Goal: Check status: Check status

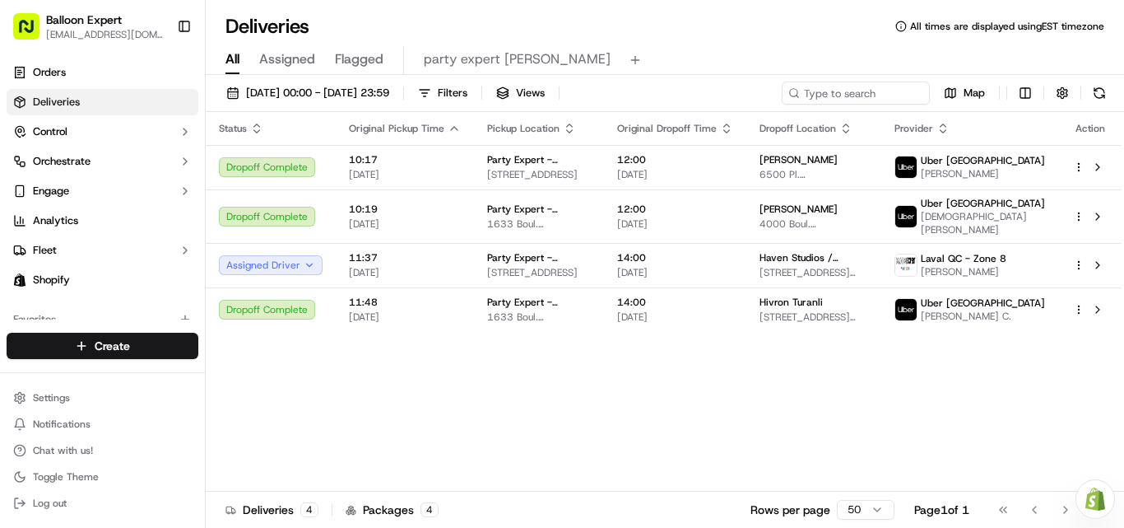
click at [385, 108] on div "[DATE] 00:00 - [DATE] 23:59 Filters Views Map" at bounding box center [665, 96] width 918 height 30
click at [389, 87] on span "[DATE] 00:00 - [DATE] 23:59" at bounding box center [317, 93] width 143 height 15
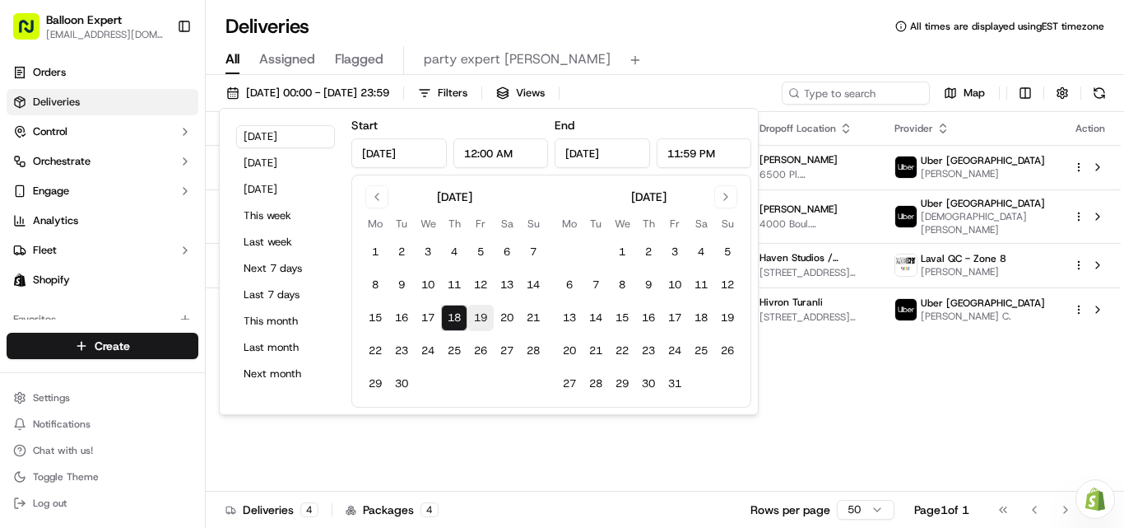
click at [480, 319] on button "19" at bounding box center [480, 318] width 26 height 26
type input "Sep 19, 2025"
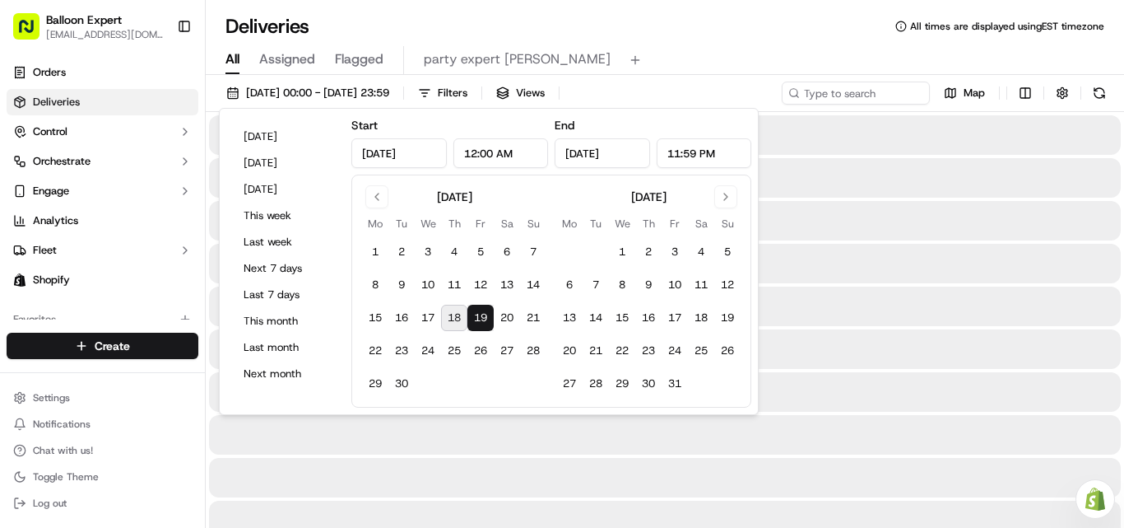
click at [480, 319] on button "19" at bounding box center [480, 318] width 26 height 26
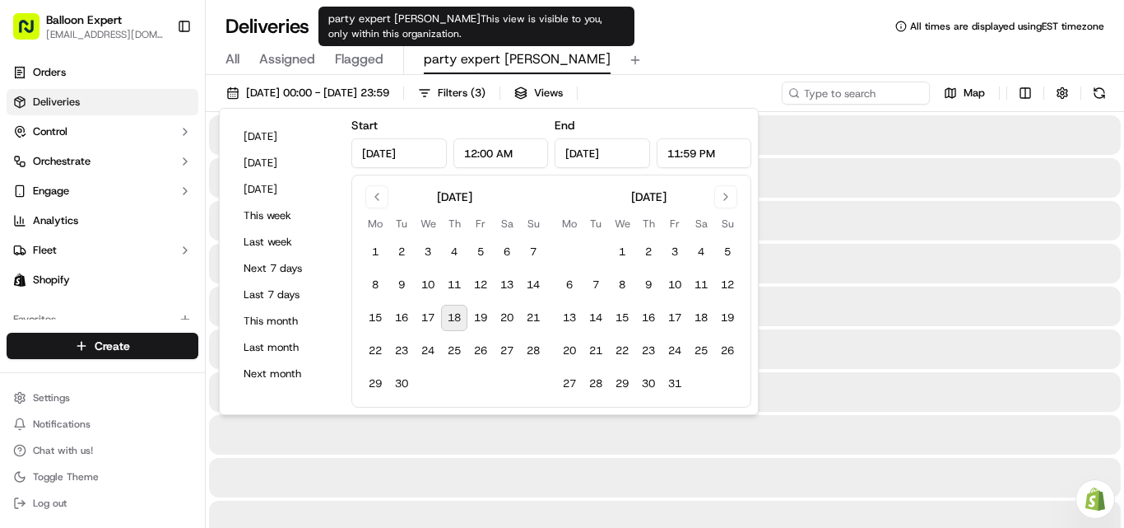
type input "Sep 17, 2024"
click at [468, 60] on span "party expert laval" at bounding box center [517, 59] width 187 height 20
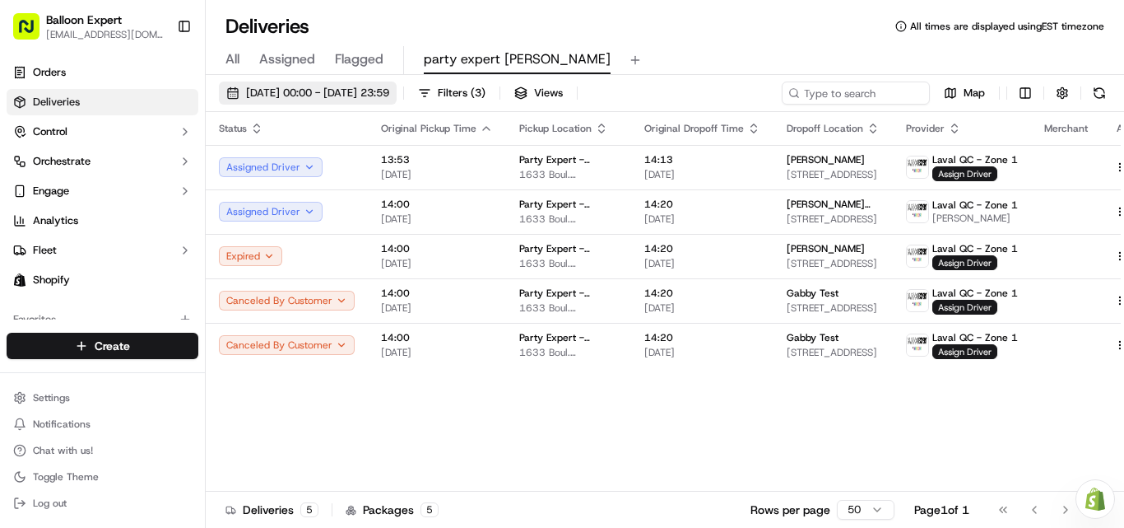
click at [319, 90] on span "17/09/2024 00:00 - 17/09/2024 23:59" at bounding box center [317, 93] width 143 height 15
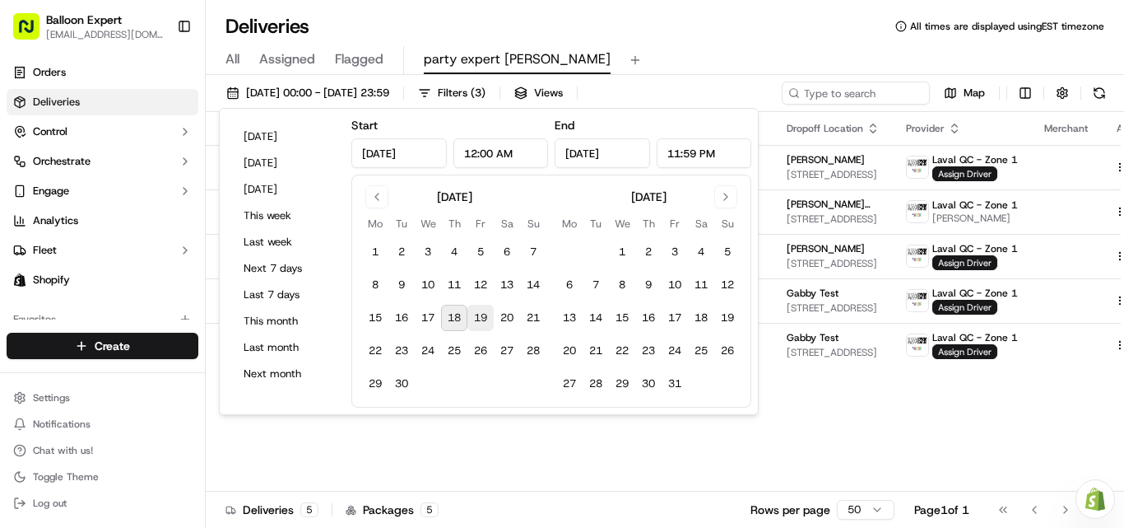
click at [485, 319] on button "19" at bounding box center [480, 318] width 26 height 26
type input "Sep 19, 2025"
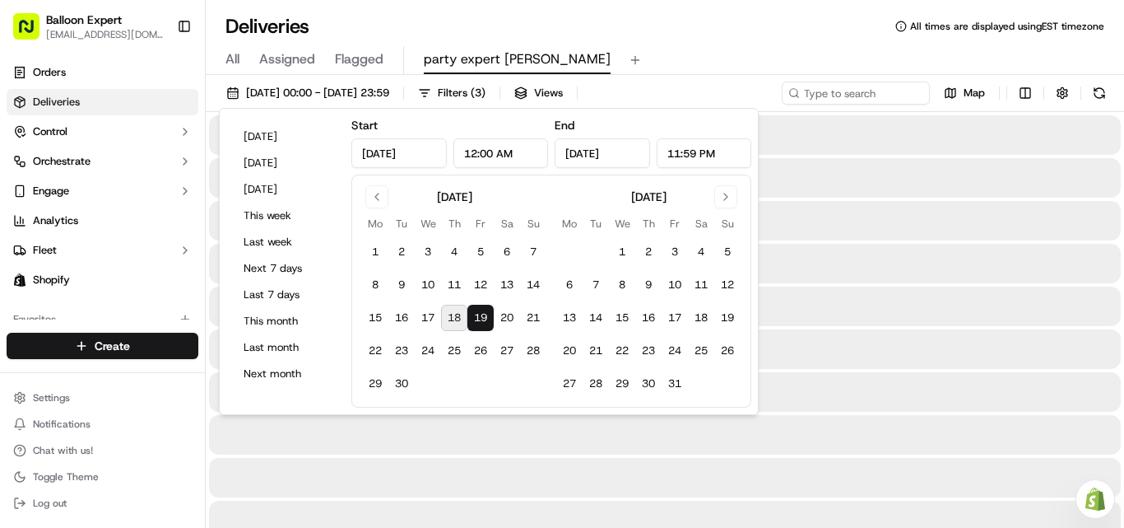
click at [485, 319] on button "19" at bounding box center [480, 318] width 26 height 26
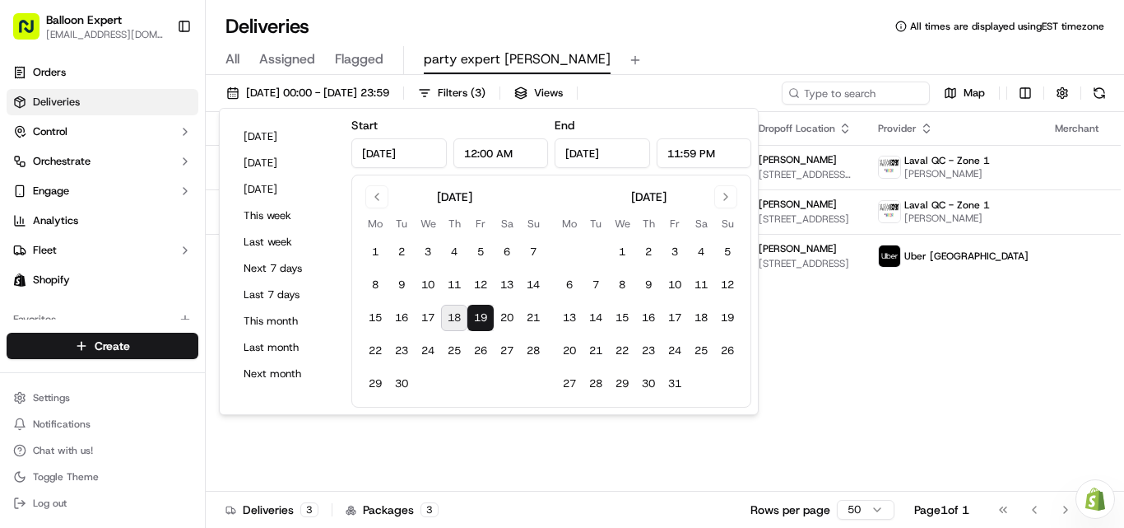
click at [654, 35] on div "Deliveries All times are displayed using EST timezone" at bounding box center [665, 26] width 918 height 26
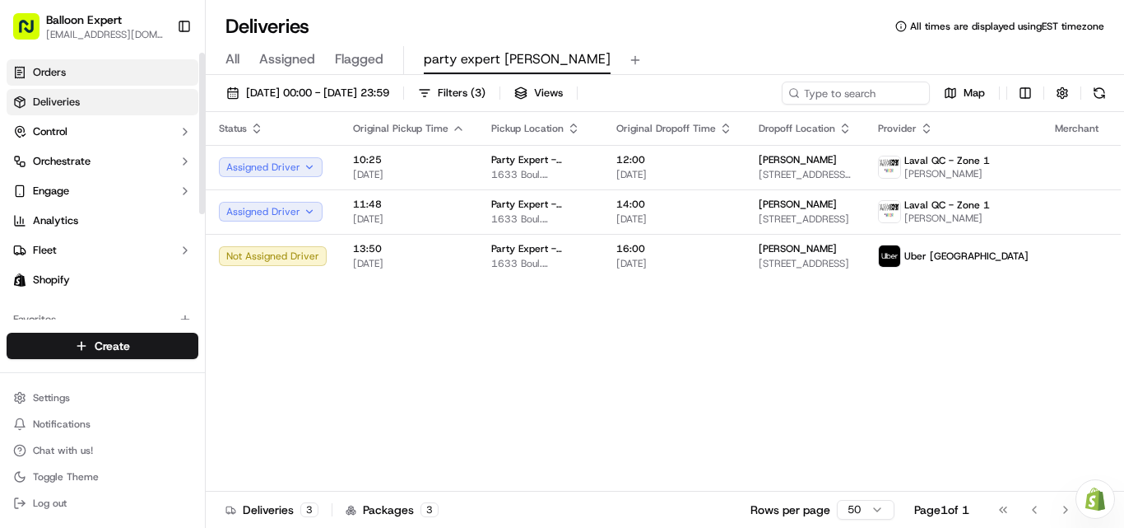
click at [78, 72] on link "Orders" at bounding box center [103, 72] width 192 height 26
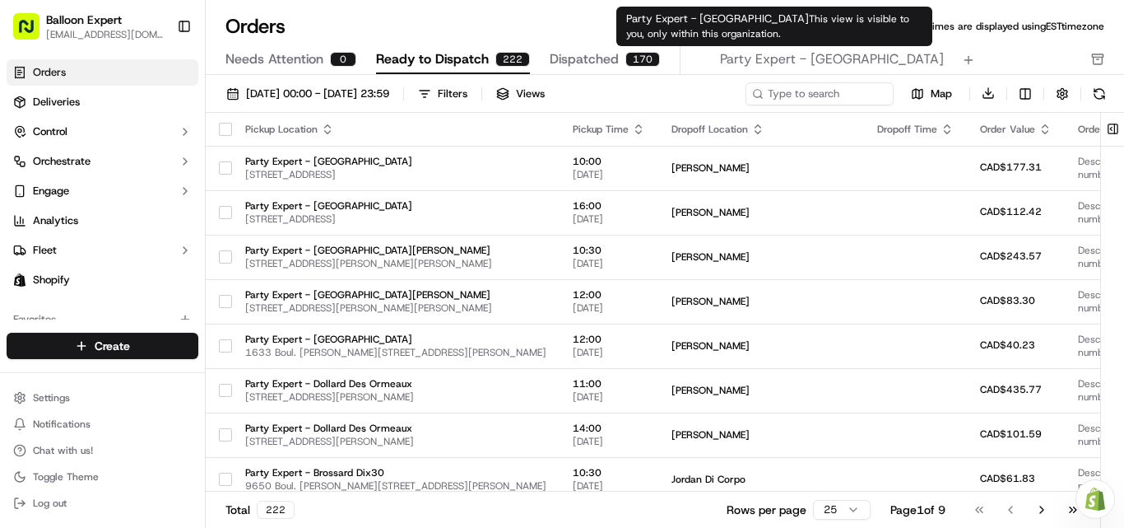
click at [746, 45] on div "Party Expert - Laval This view is visible to you, only within this organization…" at bounding box center [774, 27] width 316 height 40
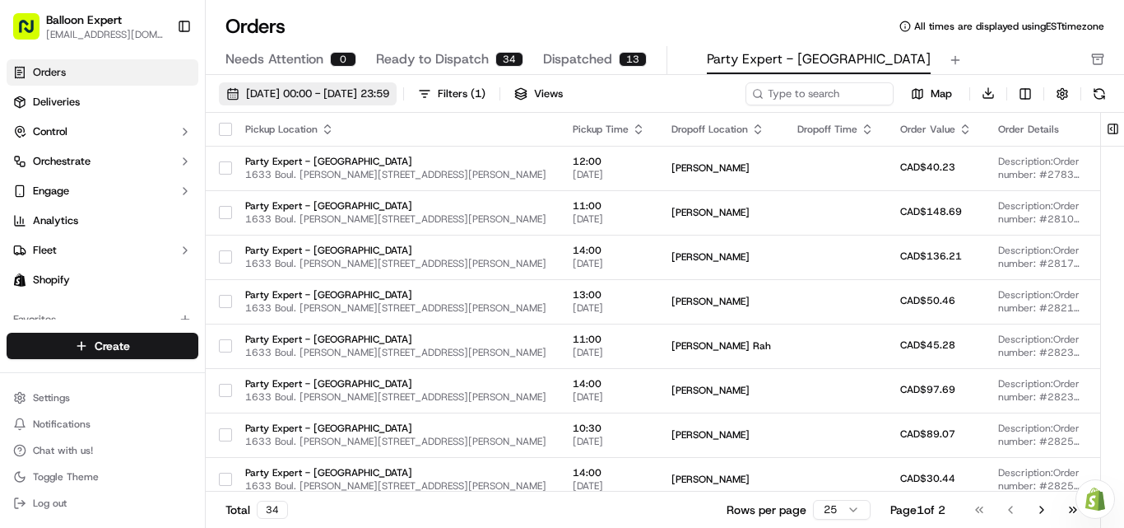
click at [304, 86] on span "01/09/2025 00:00 - 30/09/2025 23:59" at bounding box center [317, 93] width 143 height 15
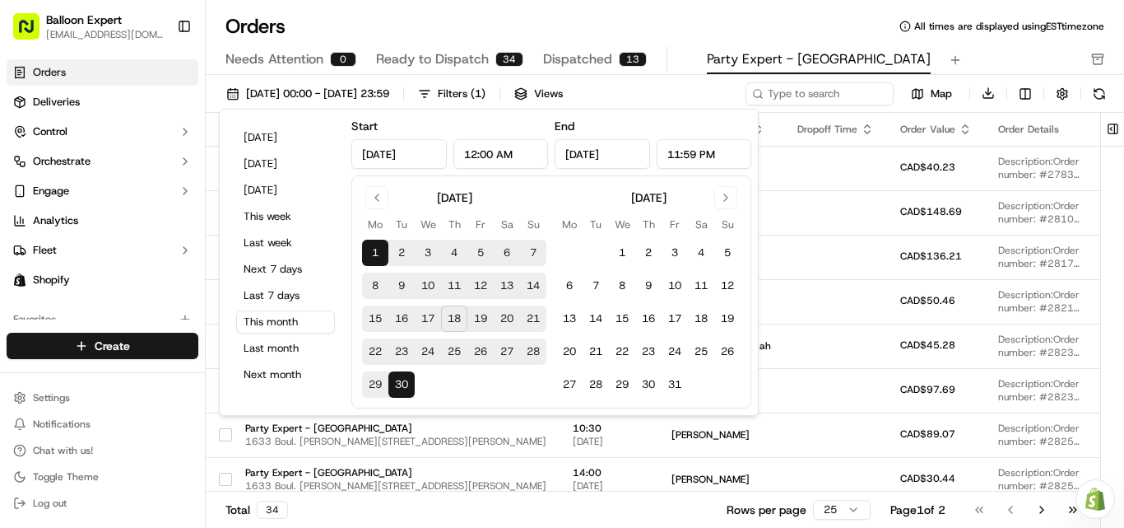
click at [486, 327] on button "19" at bounding box center [480, 318] width 26 height 26
type input "Sep 19, 2025"
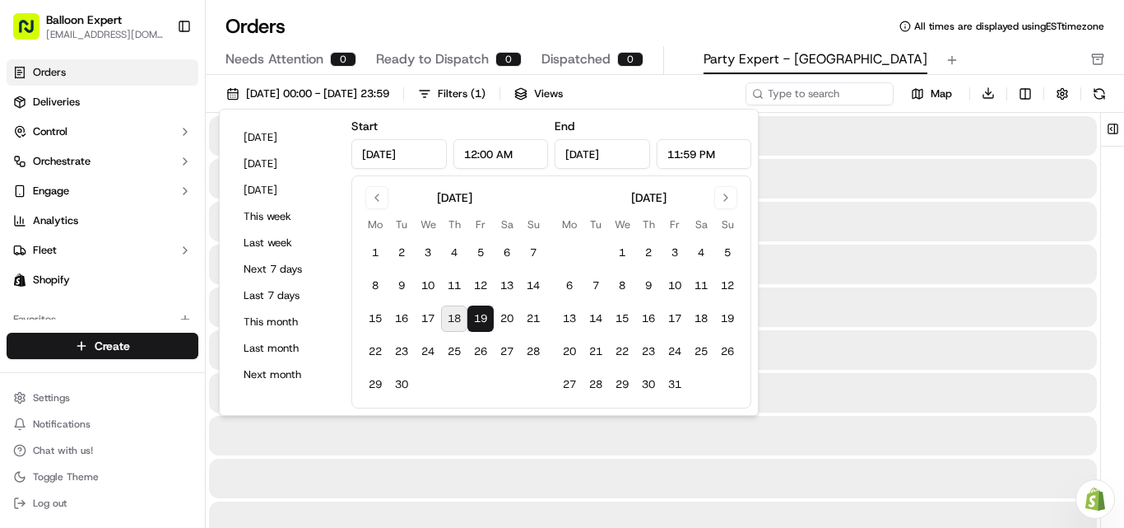
click at [486, 327] on button "19" at bounding box center [480, 318] width 26 height 26
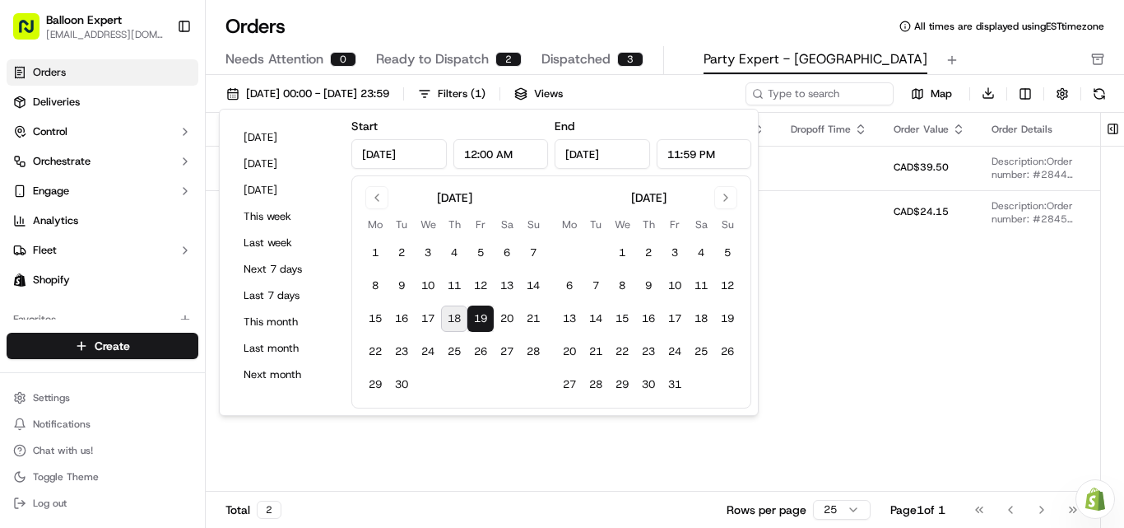
click at [599, 25] on div "Orders All times are displayed using EST timezone" at bounding box center [665, 26] width 918 height 26
